Goal: Transaction & Acquisition: Purchase product/service

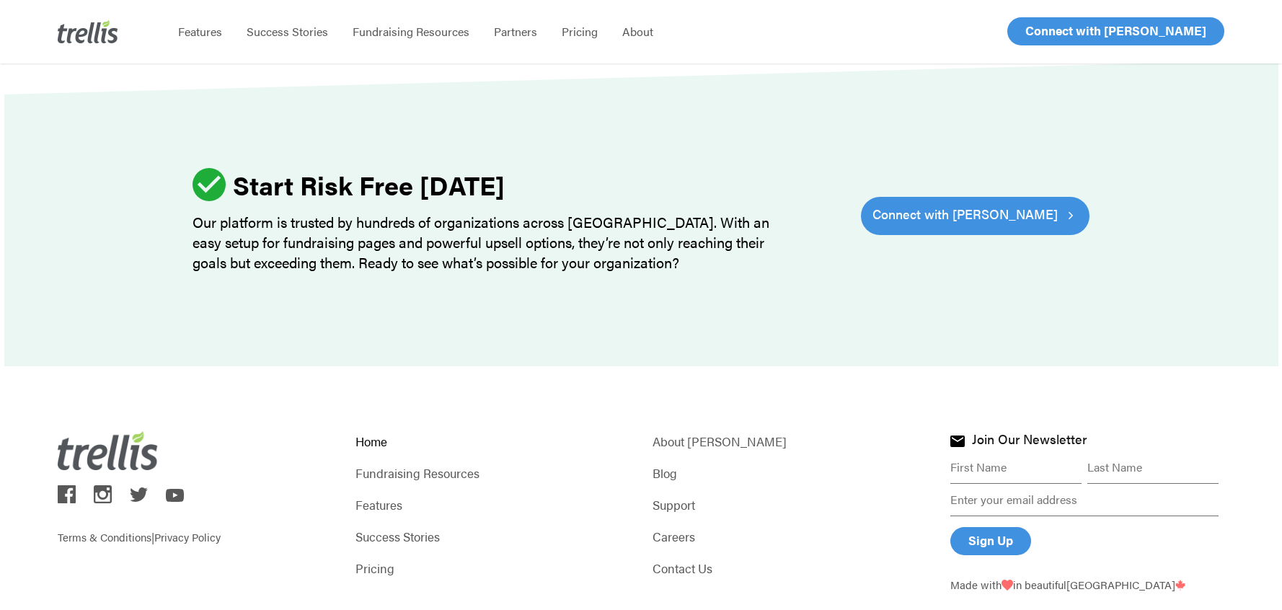
scroll to position [4502, 0]
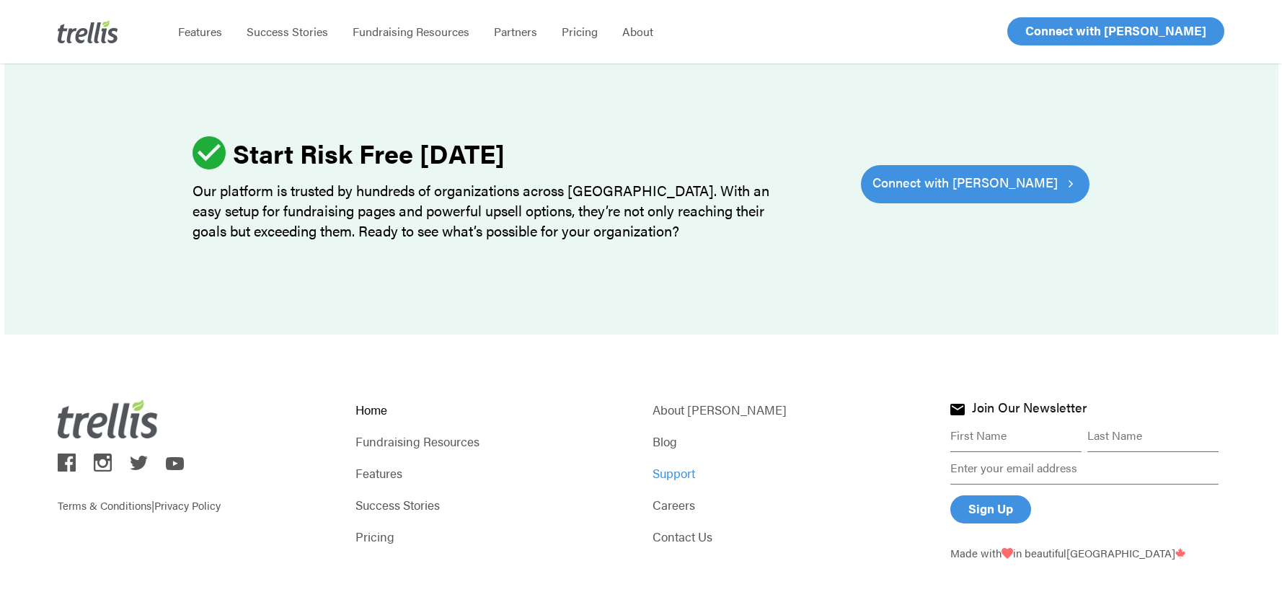
click at [662, 463] on link "Support" at bounding box center [789, 473] width 274 height 20
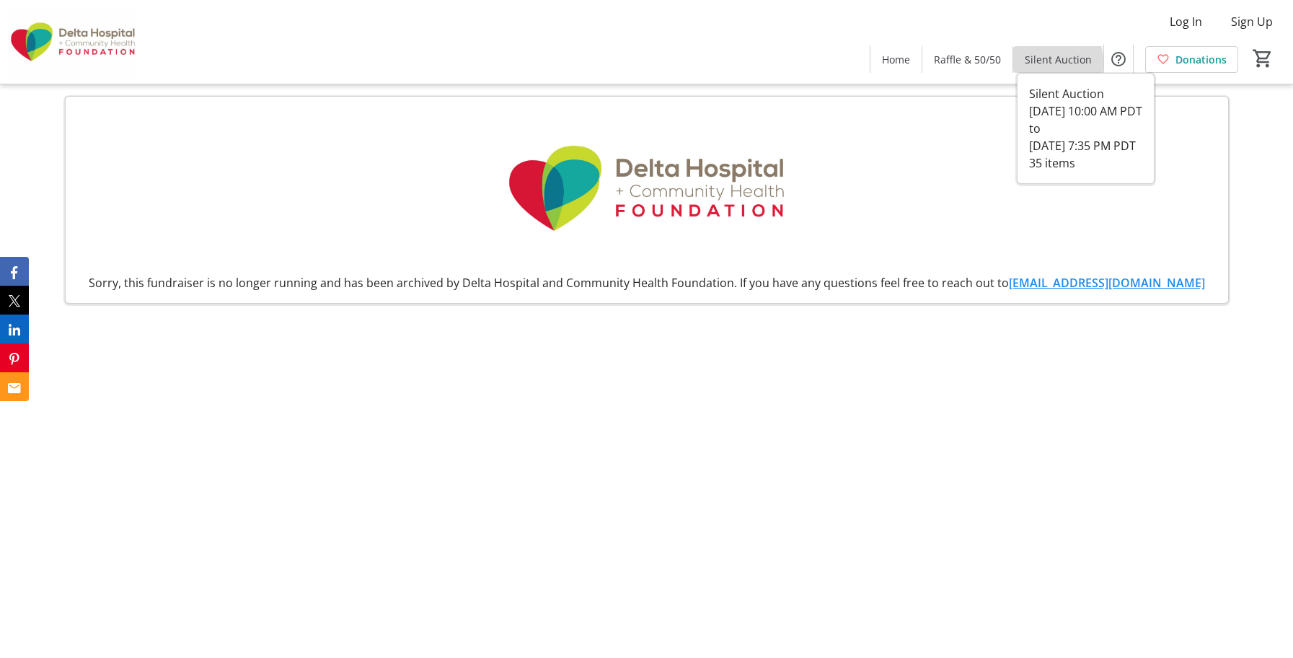
click at [1037, 63] on span "Silent Auction" at bounding box center [1057, 59] width 67 height 15
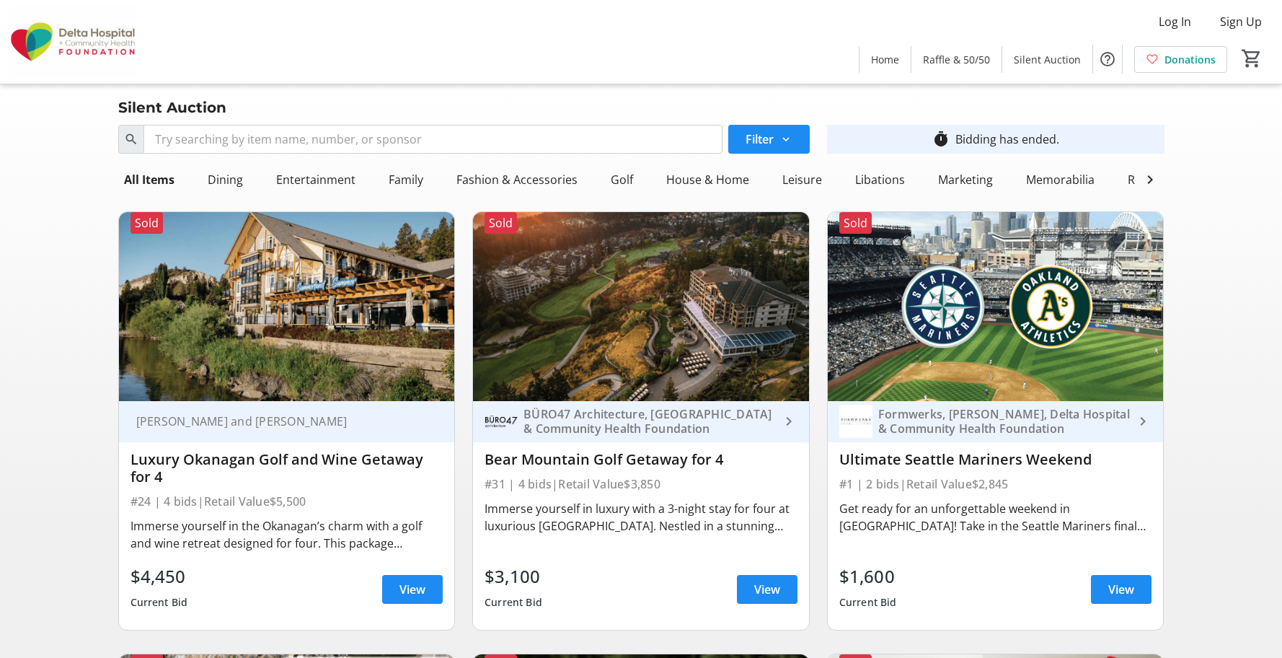
click at [218, 176] on div "Dining" at bounding box center [225, 179] width 47 height 29
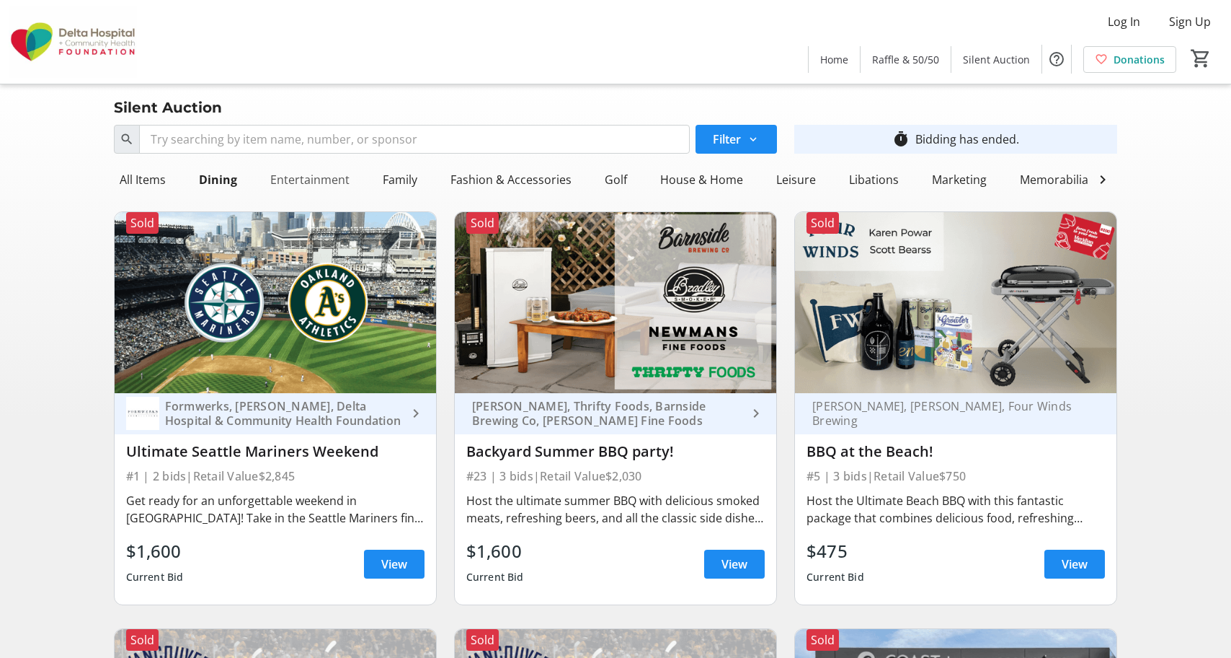
click at [314, 185] on div "Entertainment" at bounding box center [310, 179] width 91 height 29
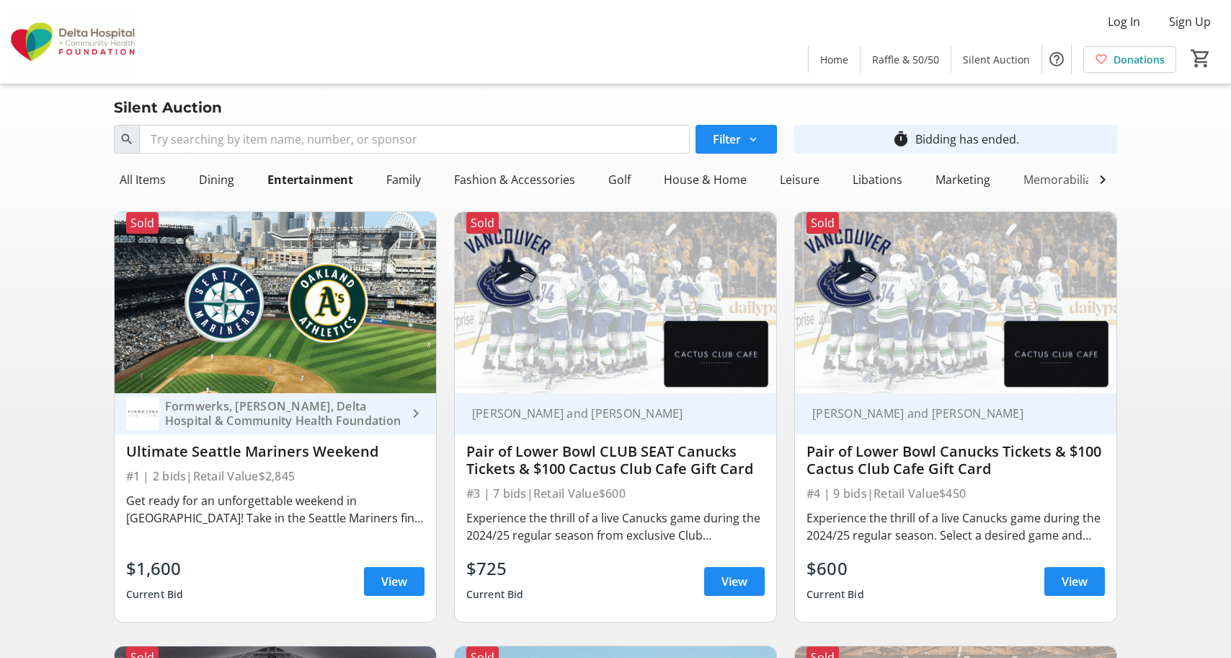
click at [1044, 178] on div "Memorabilia" at bounding box center [1058, 179] width 80 height 29
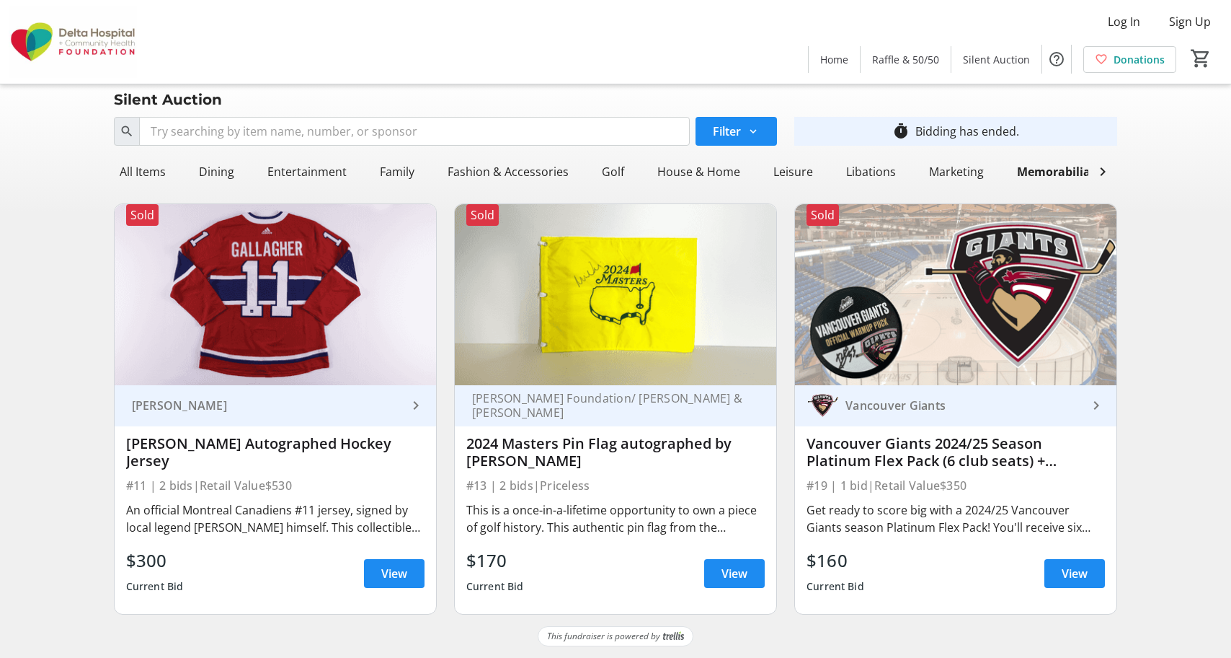
scroll to position [19, 0]
click at [904, 60] on span "Raffle & 50/50" at bounding box center [905, 59] width 67 height 15
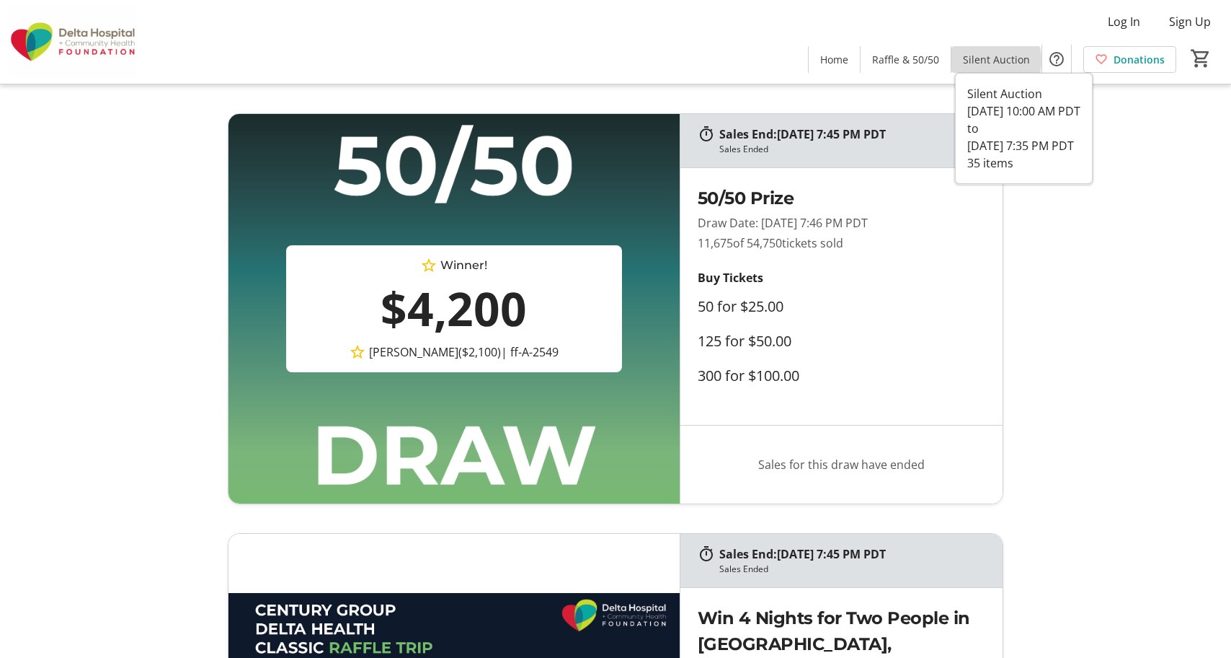
click at [994, 61] on span "Silent Auction" at bounding box center [996, 59] width 67 height 15
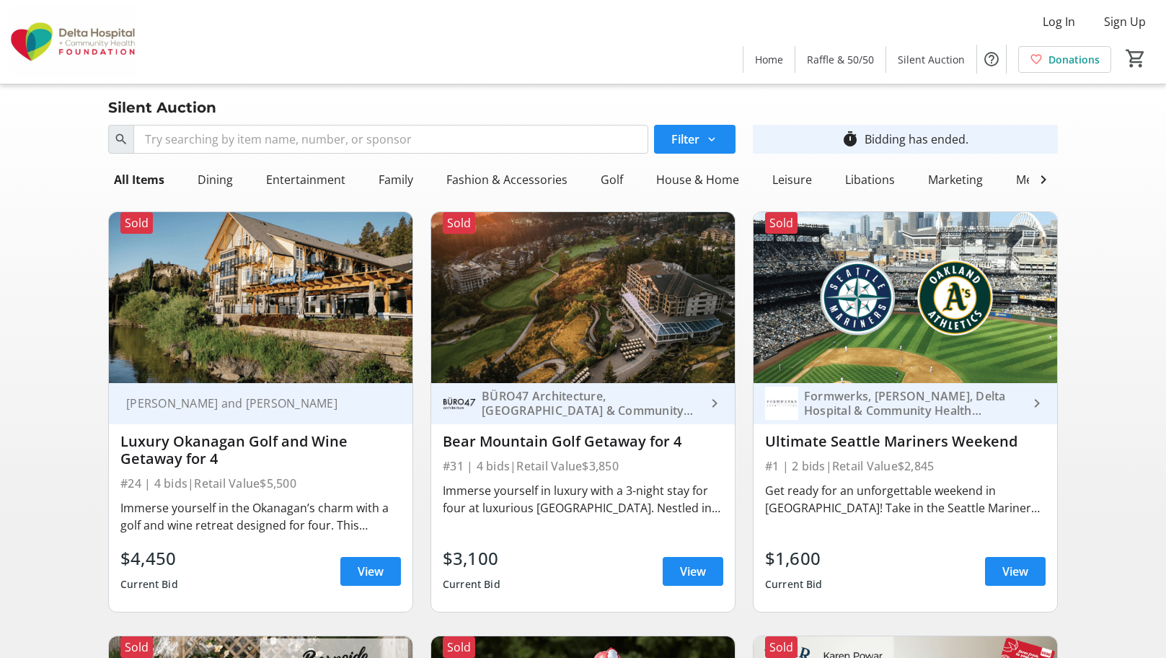
click at [894, 339] on img at bounding box center [905, 297] width 304 height 171
click at [1013, 580] on span "View" at bounding box center [1015, 570] width 26 height 17
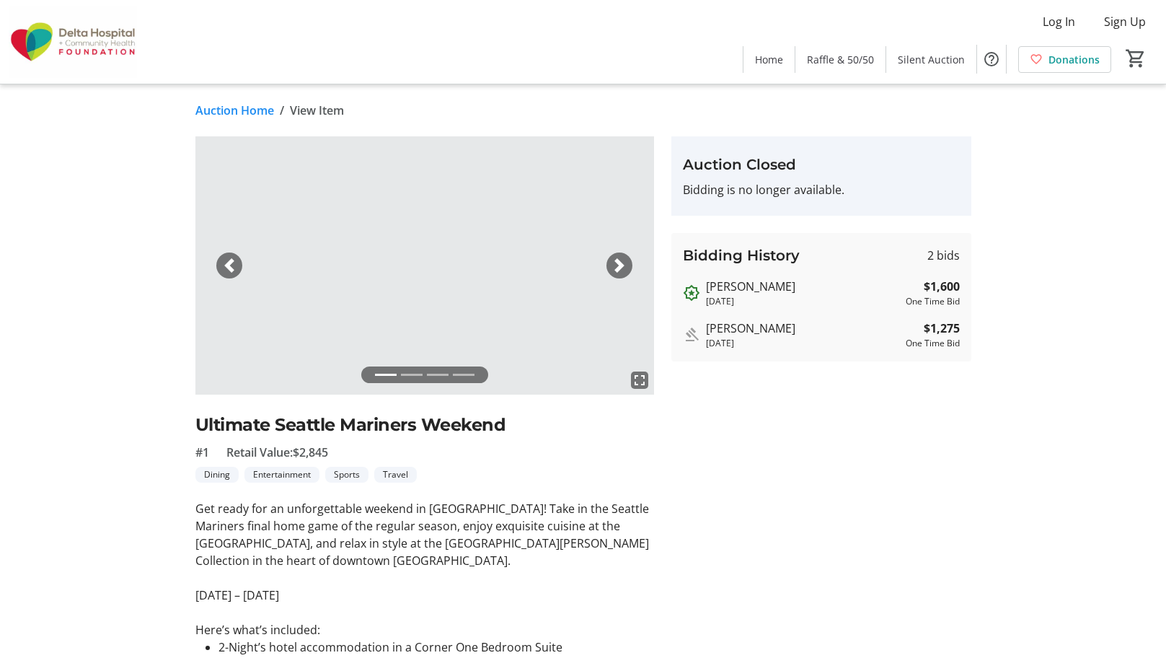
click at [621, 270] on span "button" at bounding box center [619, 265] width 14 height 14
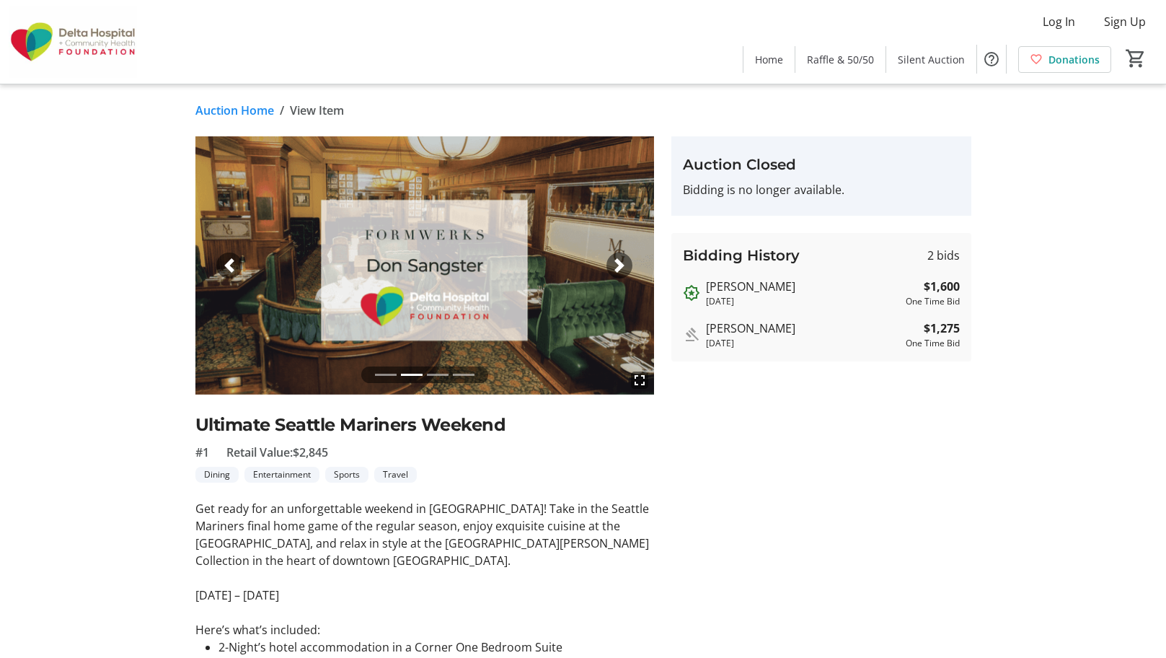
click at [232, 110] on link "Auction Home" at bounding box center [234, 110] width 79 height 17
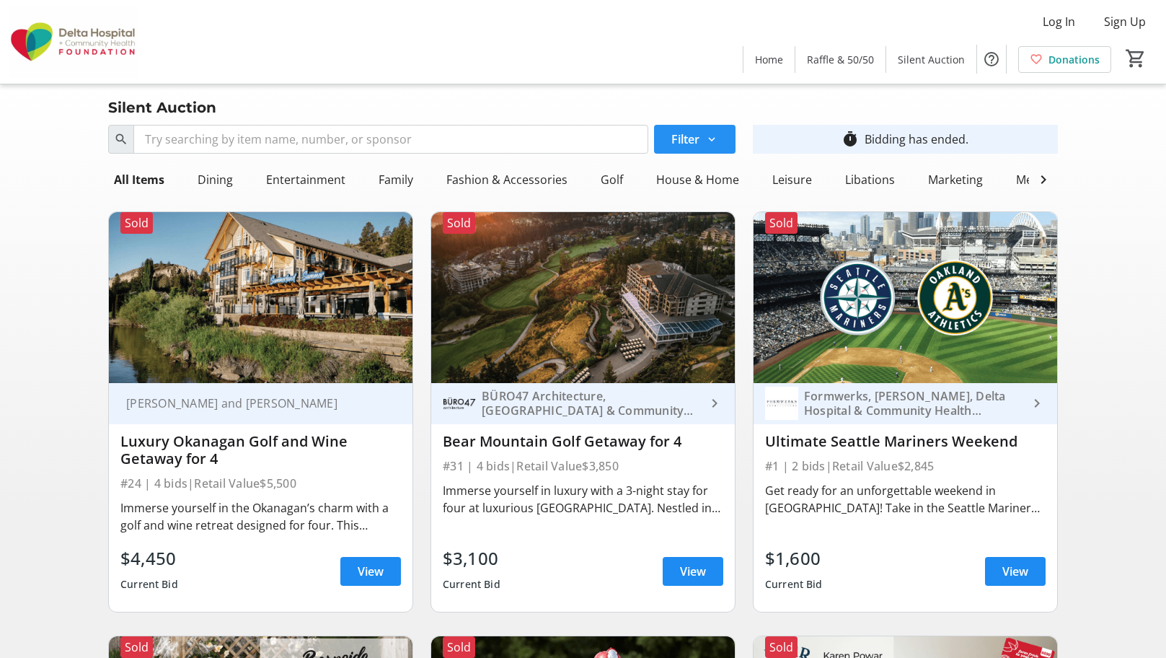
click at [703, 135] on span at bounding box center [694, 139] width 81 height 35
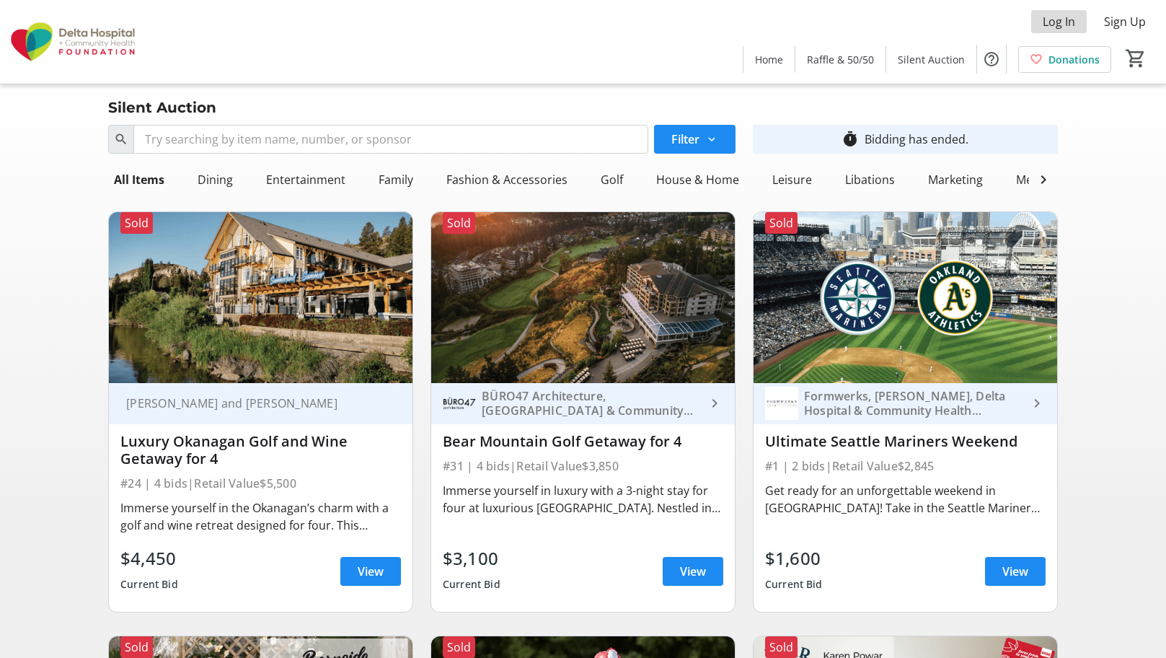
click at [1061, 26] on span "Log In" at bounding box center [1059, 21] width 32 height 17
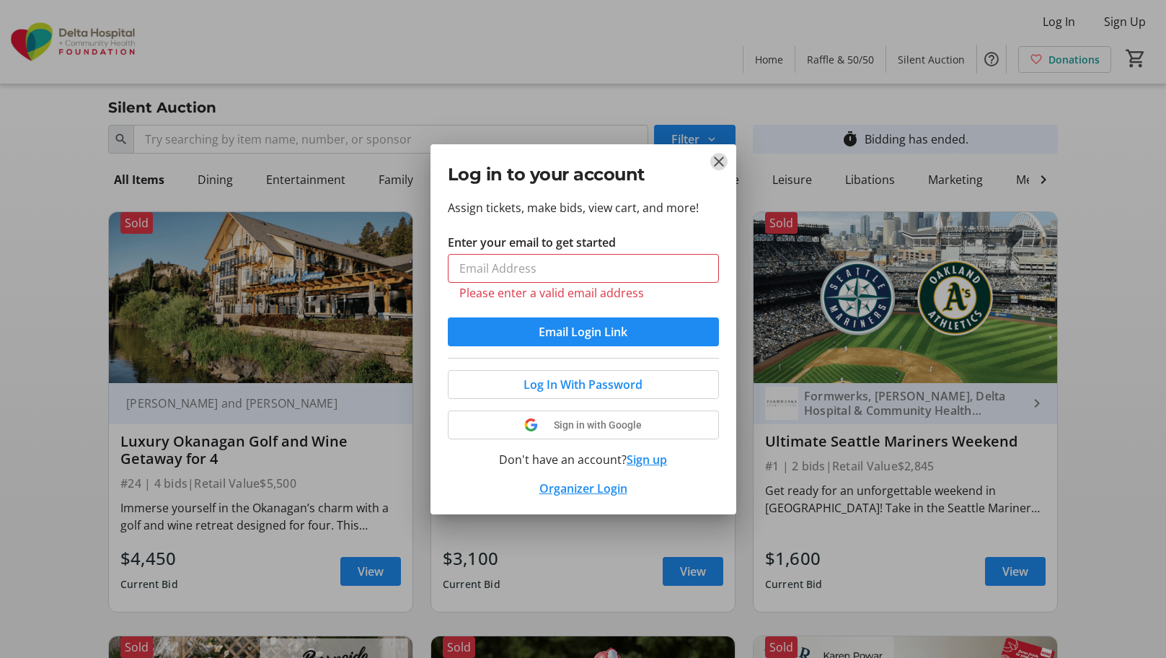
click at [725, 169] on mat-icon "Close" at bounding box center [718, 161] width 17 height 17
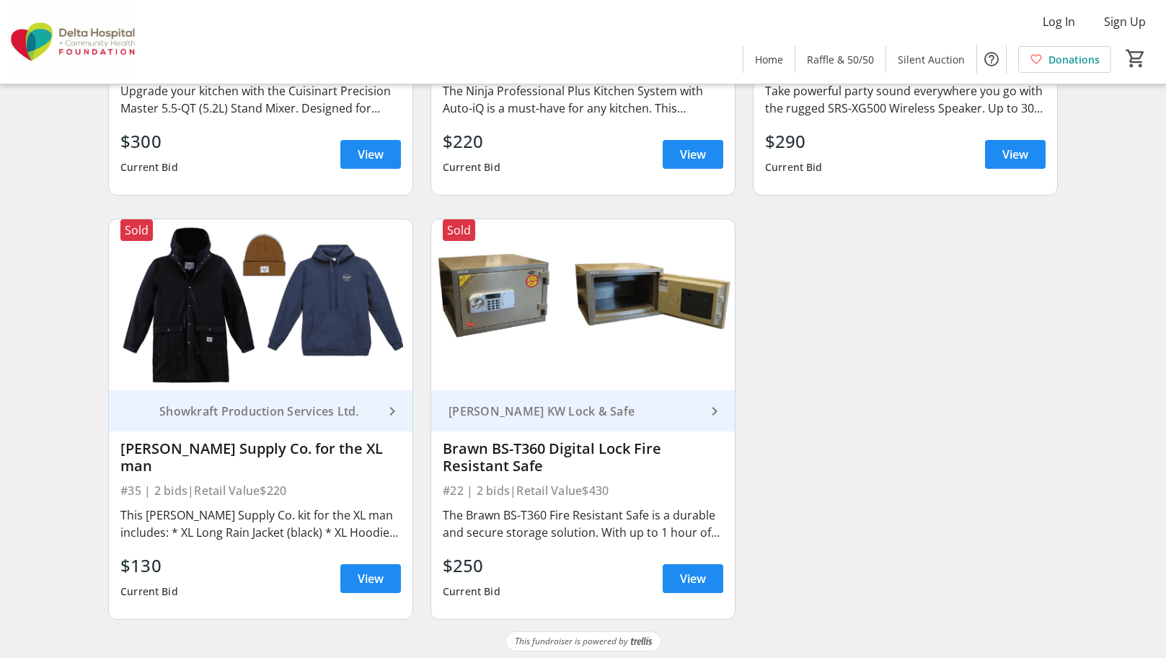
scroll to position [4652, 0]
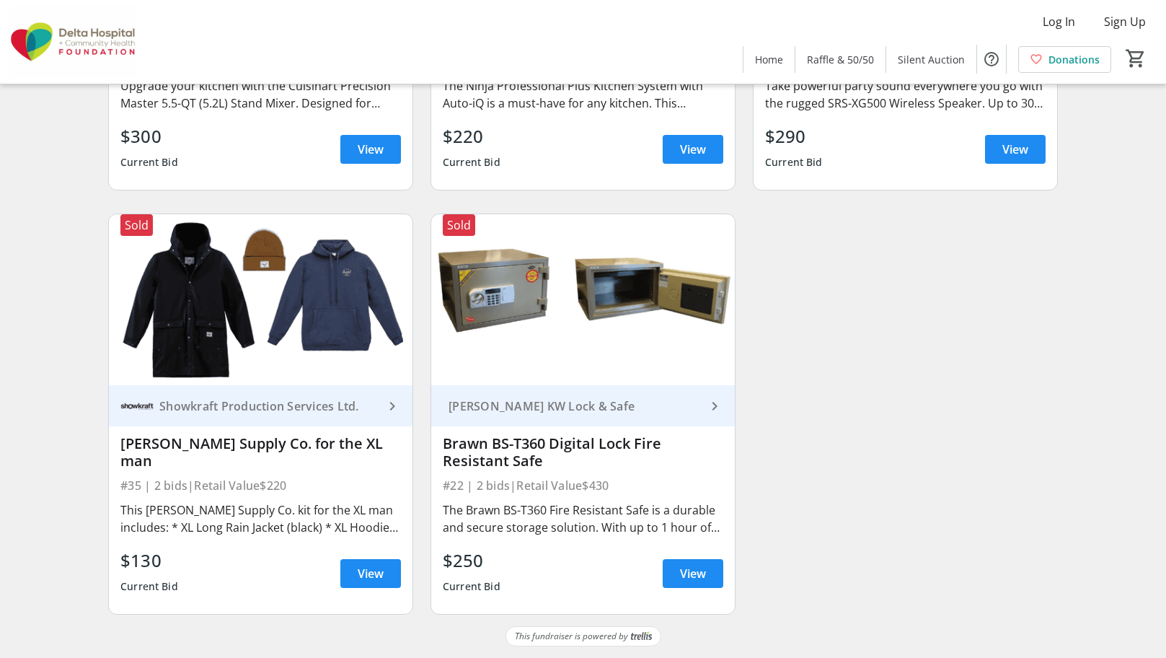
click at [695, 581] on span "View" at bounding box center [693, 573] width 26 height 17
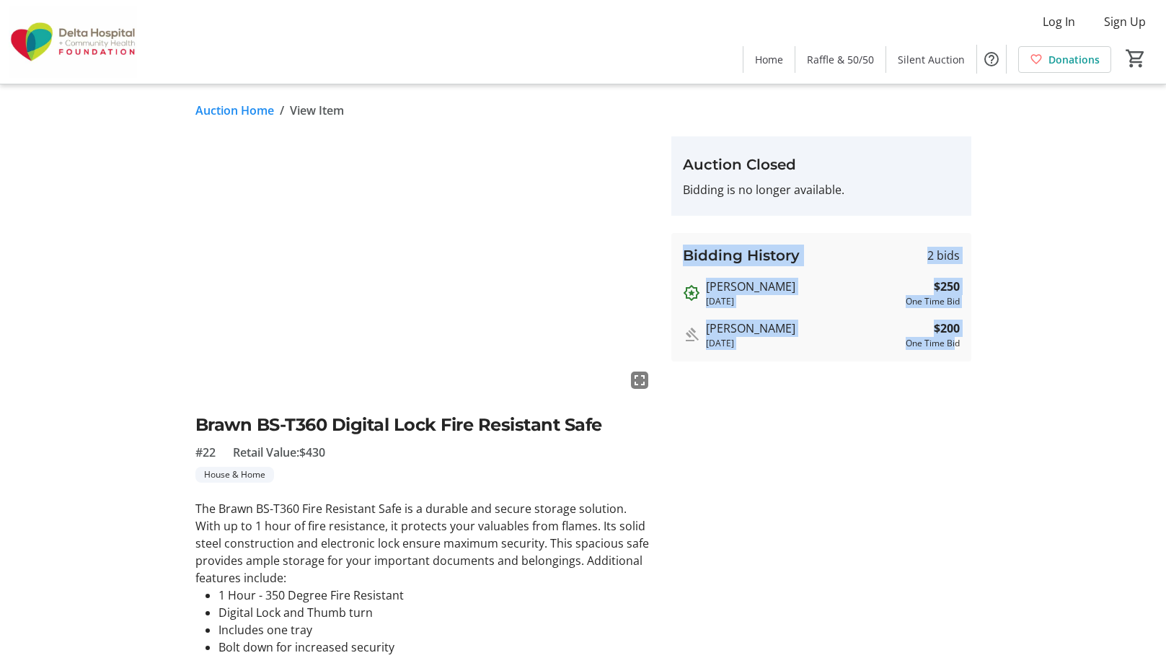
drag, startPoint x: 952, startPoint y: 345, endPoint x: 681, endPoint y: 254, distance: 286.1
click at [681, 254] on div "Bidding History 2 bids Susan Dujmovic 1 year ago $250 One Time Bid Donald Germa…" at bounding box center [821, 297] width 300 height 128
click at [937, 353] on div "Bidding History 2 bids Susan Dujmovic 1 year ago $250 One Time Bid Donald Germa…" at bounding box center [821, 297] width 300 height 128
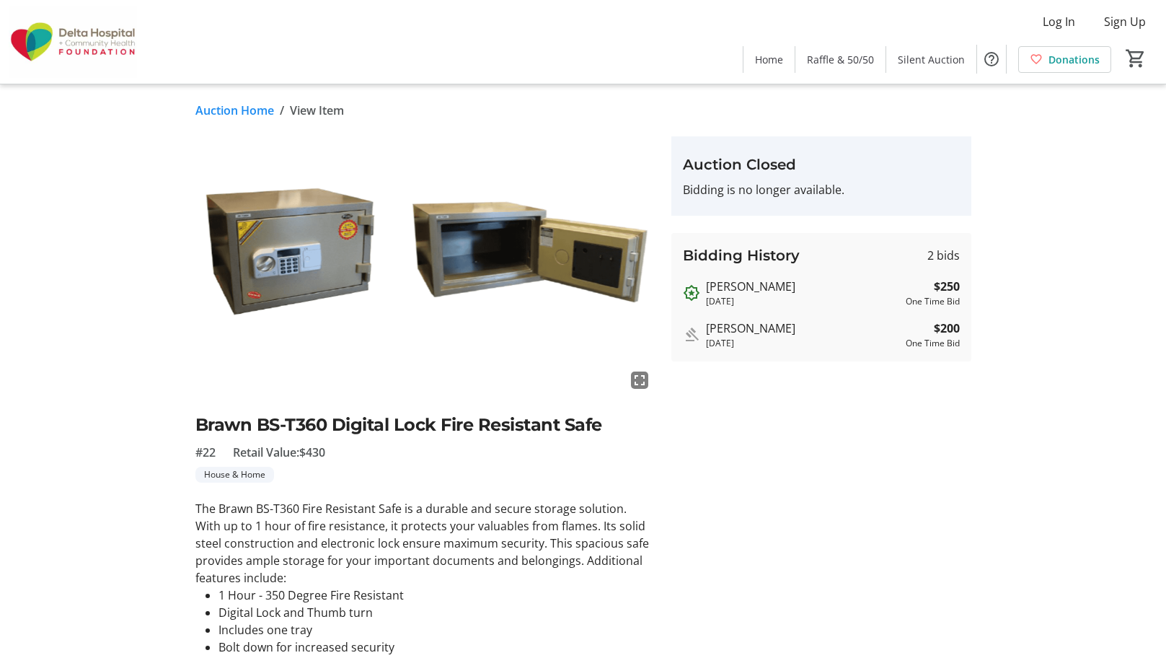
drag, startPoint x: 957, startPoint y: 343, endPoint x: 677, endPoint y: 253, distance: 294.6
click at [677, 253] on div "Bidding History 2 bids Susan Dujmovic 1 year ago $250 One Time Bid Donald Germa…" at bounding box center [821, 297] width 300 height 128
click at [815, 549] on tr-auction-item-bidding-ui "Auction Closed Bidding is no longer available. Bidding History 2 bids Susan Duj…" at bounding box center [821, 489] width 317 height 707
click at [717, 524] on tr-auction-item-bidding-ui "Auction Closed Bidding is no longer available. Bidding History 2 bids Susan Duj…" at bounding box center [821, 489] width 317 height 707
